Goal: Find specific page/section: Locate a particular part of the current website

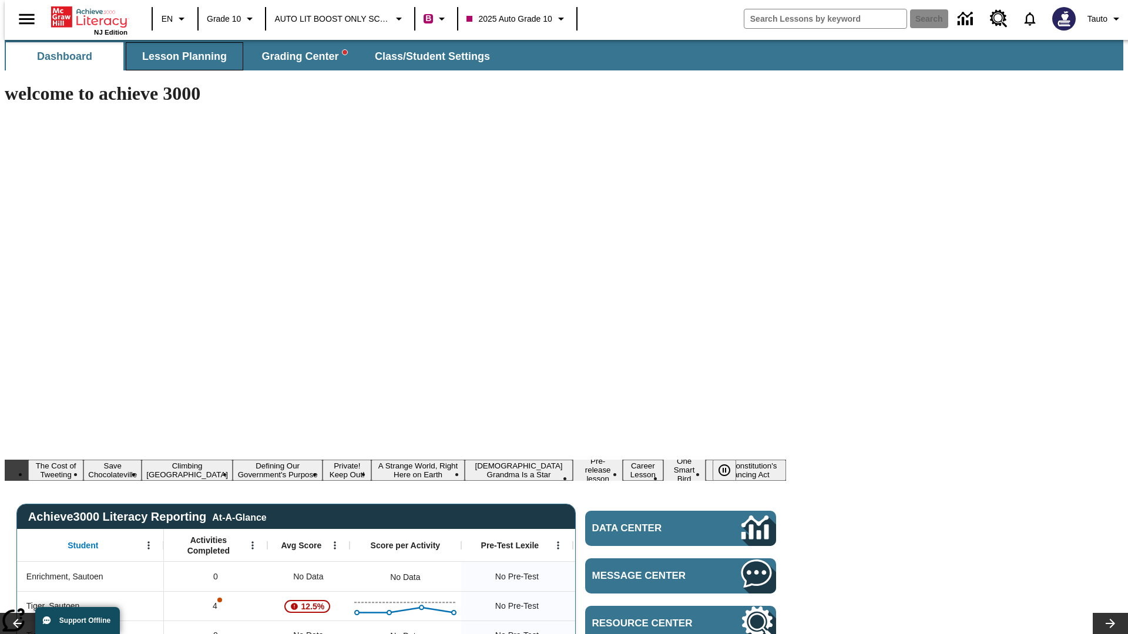
click at [180, 56] on span "Lesson Planning" at bounding box center [184, 57] width 85 height 14
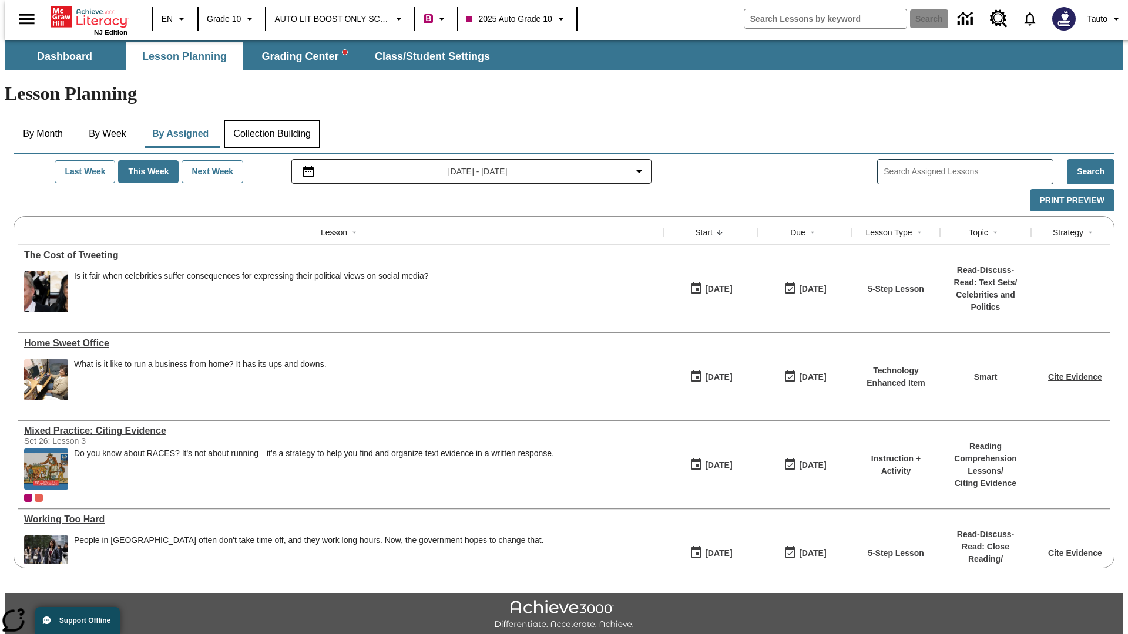
click at [271, 120] on button "Collection Building" at bounding box center [272, 134] width 96 height 28
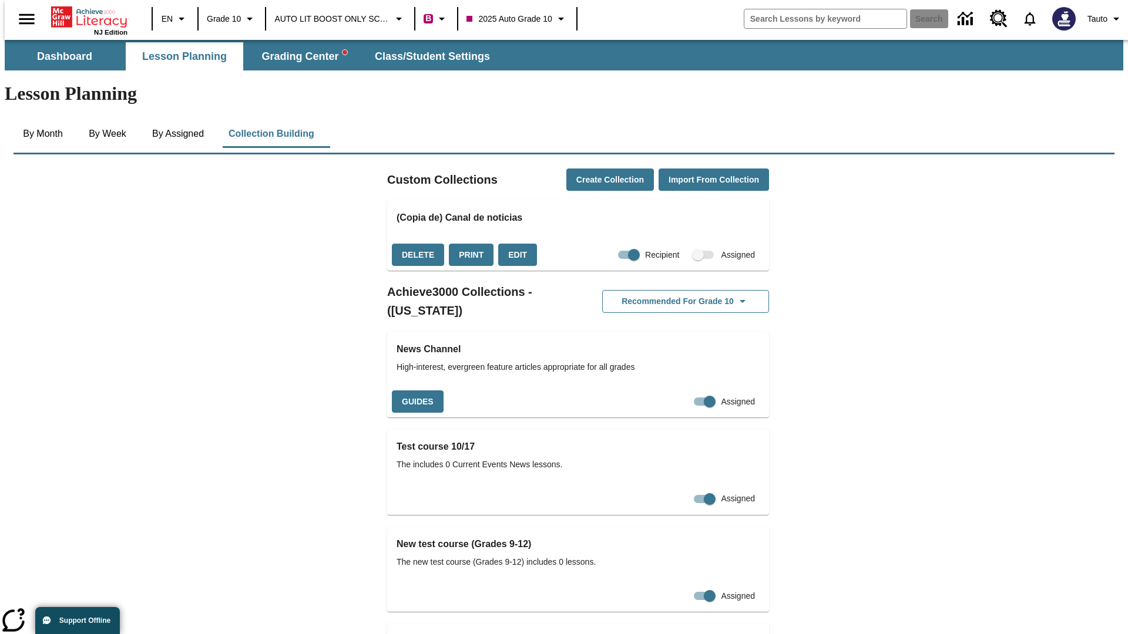
checkbox input "true"
